Goal: Navigation & Orientation: Find specific page/section

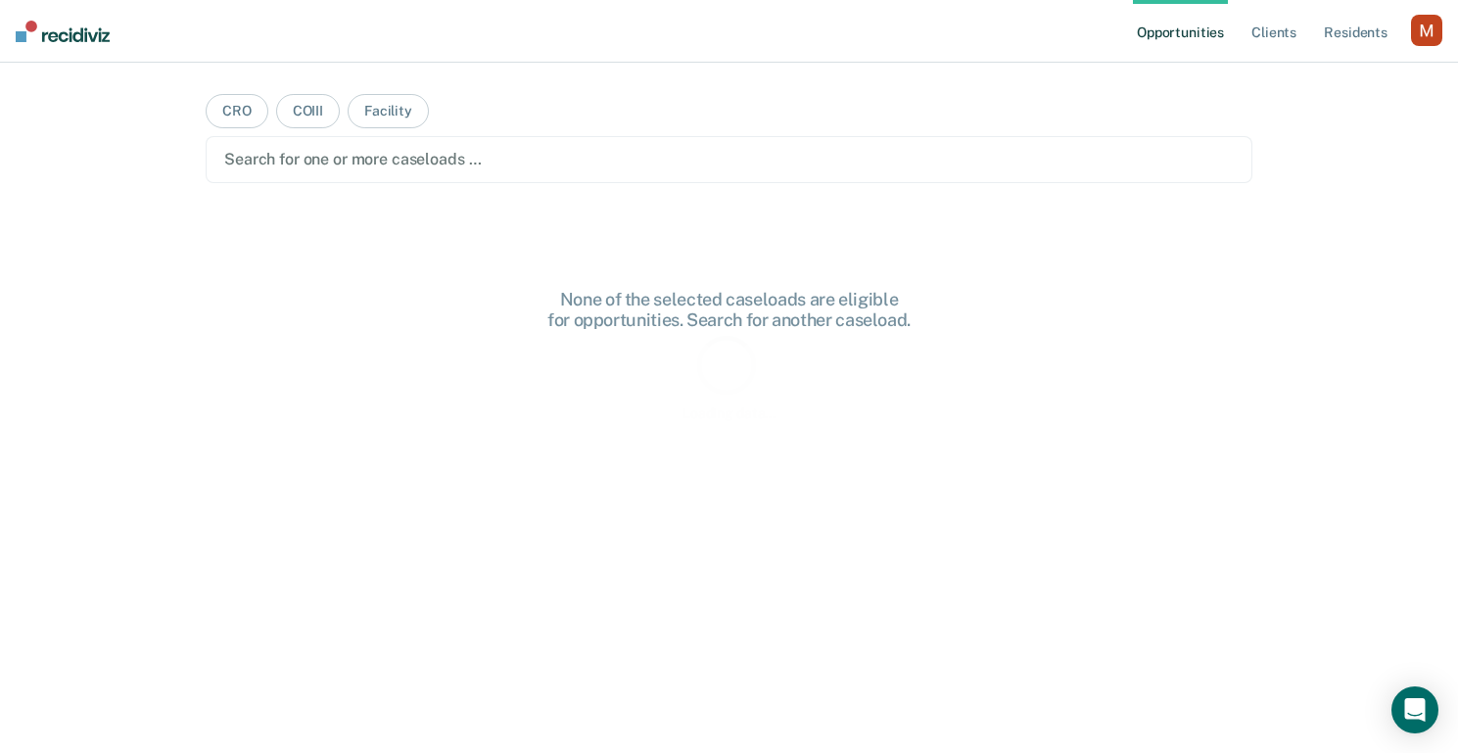
click at [1413, 38] on div "button" at bounding box center [1426, 30] width 31 height 31
click at [1372, 62] on div "Profile How it works Log Out" at bounding box center [1347, 104] width 189 height 96
click at [1361, 74] on link "Profile" at bounding box center [1348, 79] width 158 height 17
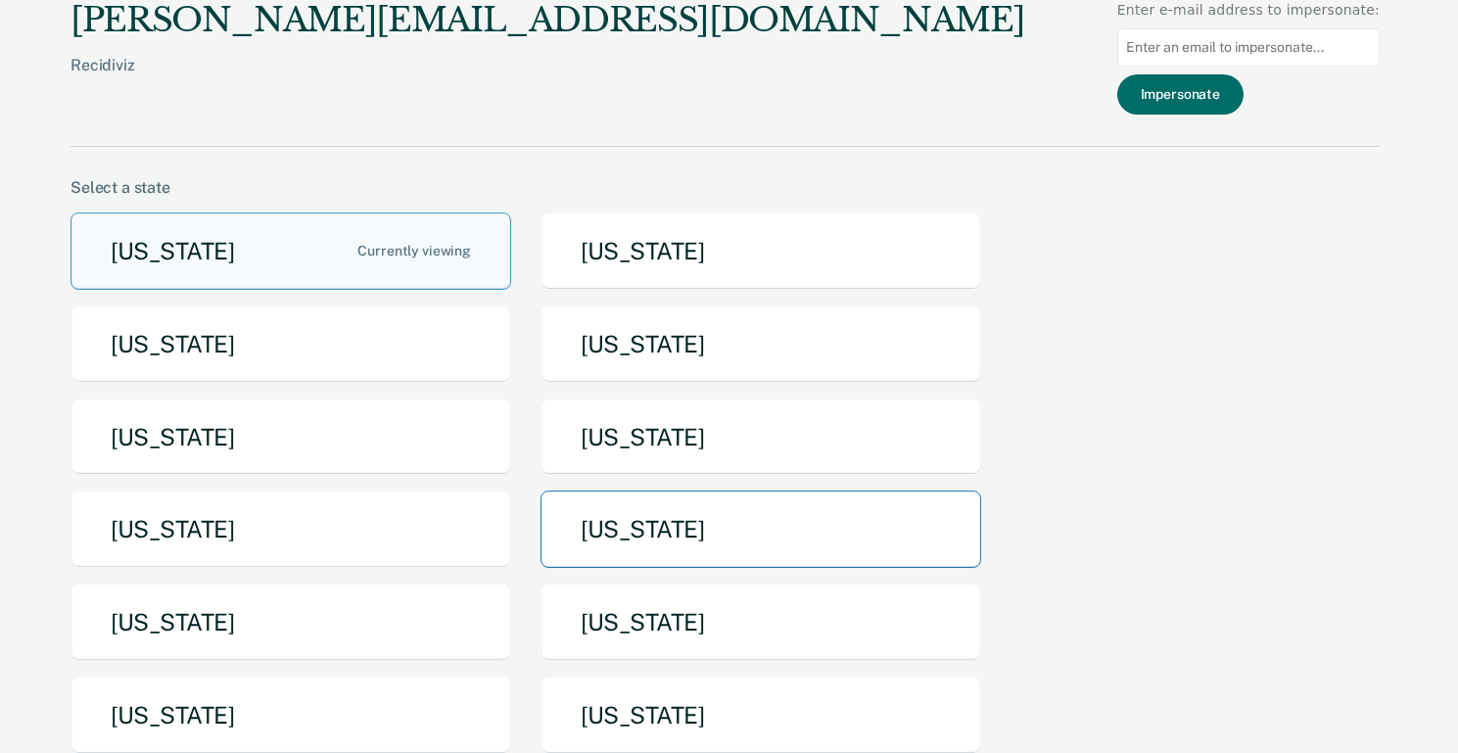
scroll to position [4, 0]
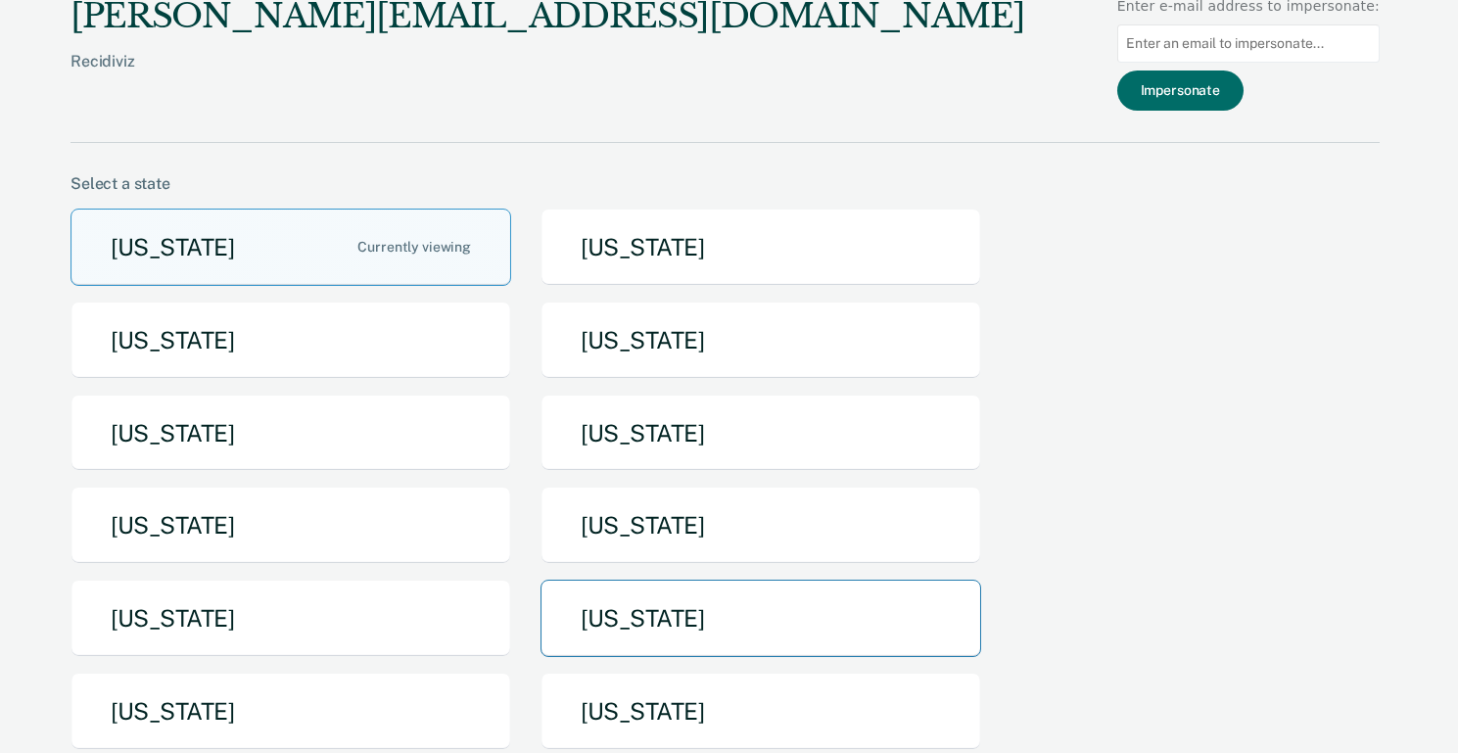
click at [761, 651] on button "[US_STATE]" at bounding box center [761, 618] width 441 height 77
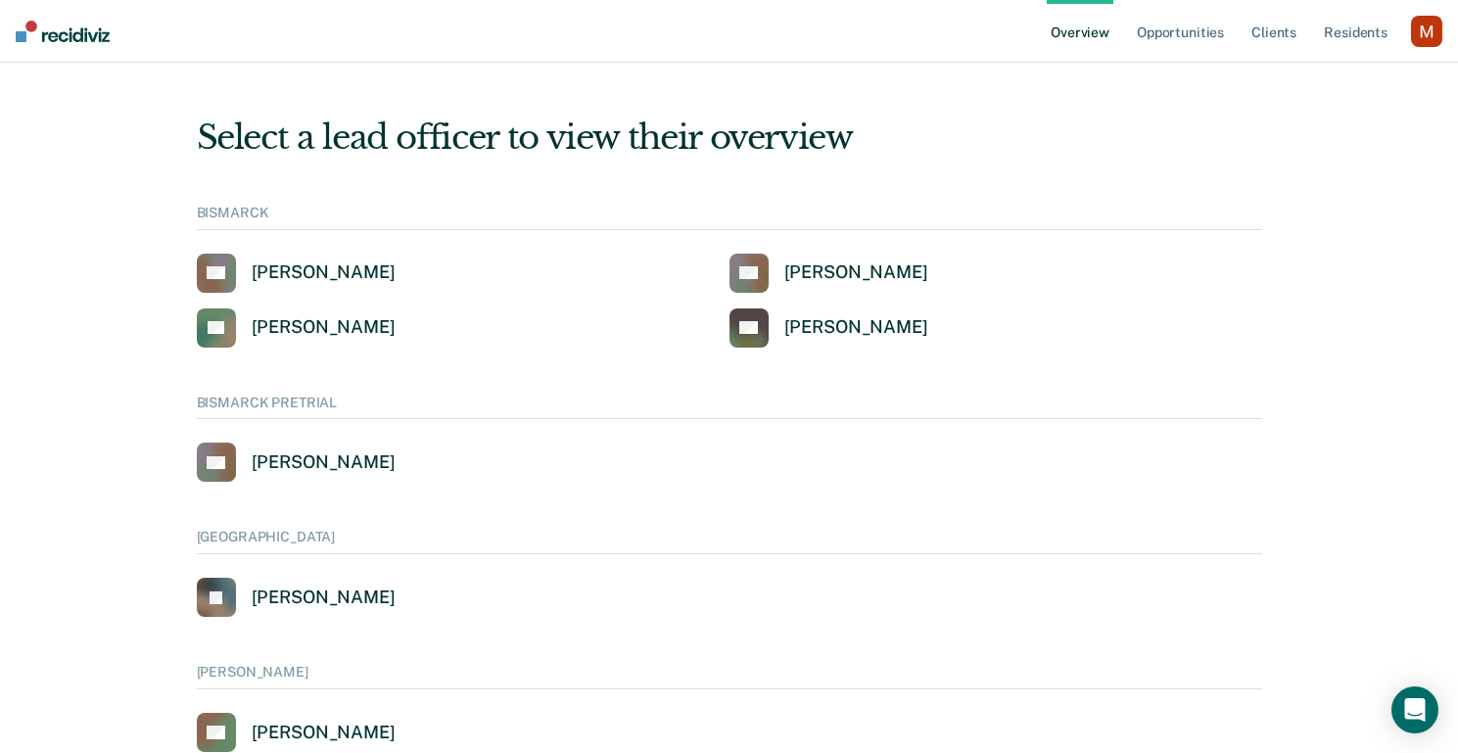
click at [1406, 14] on ul "Overview Opportunities Client s Resident s" at bounding box center [1229, 31] width 364 height 63
click at [1416, 32] on div "button" at bounding box center [1426, 31] width 31 height 31
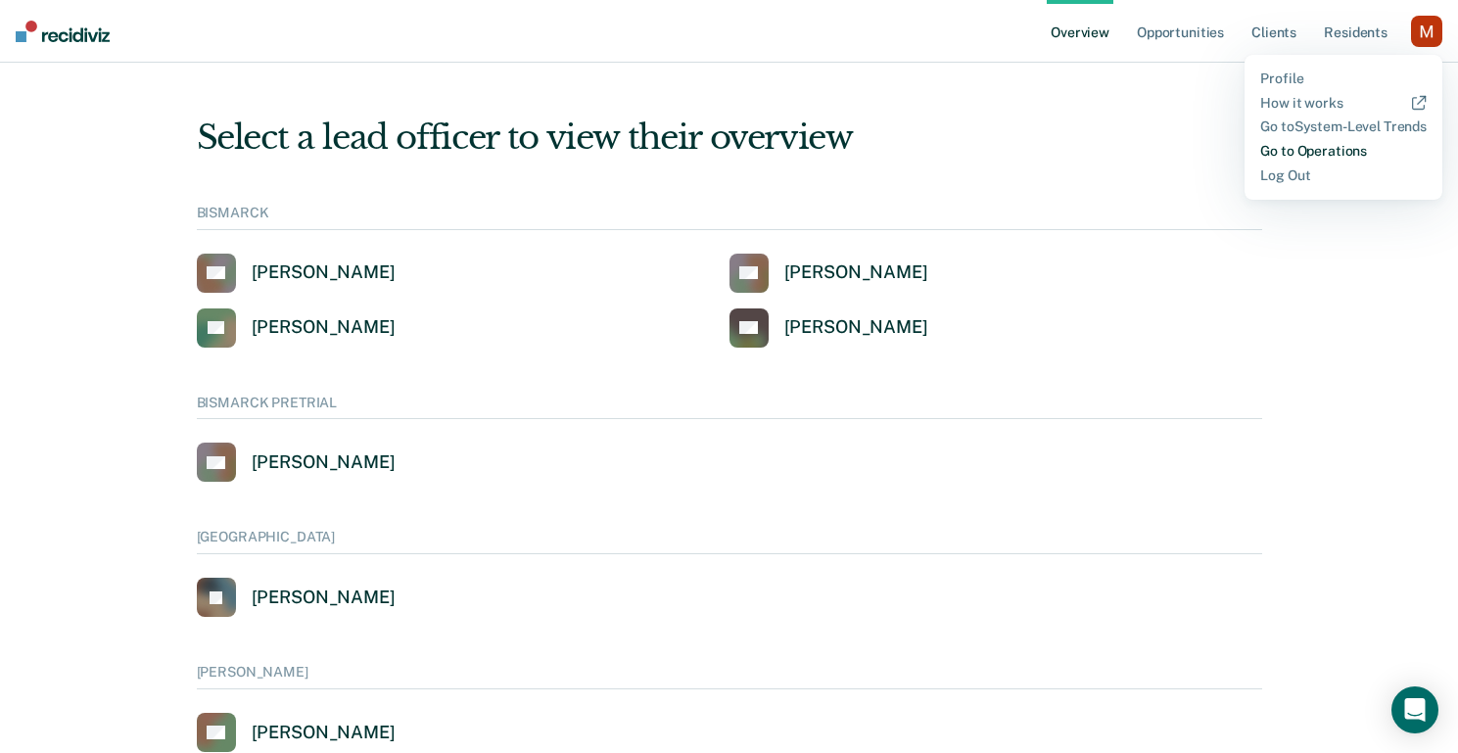
click at [1321, 149] on link "Go to Operations" at bounding box center [1343, 151] width 166 height 17
